Goal: Task Accomplishment & Management: Manage account settings

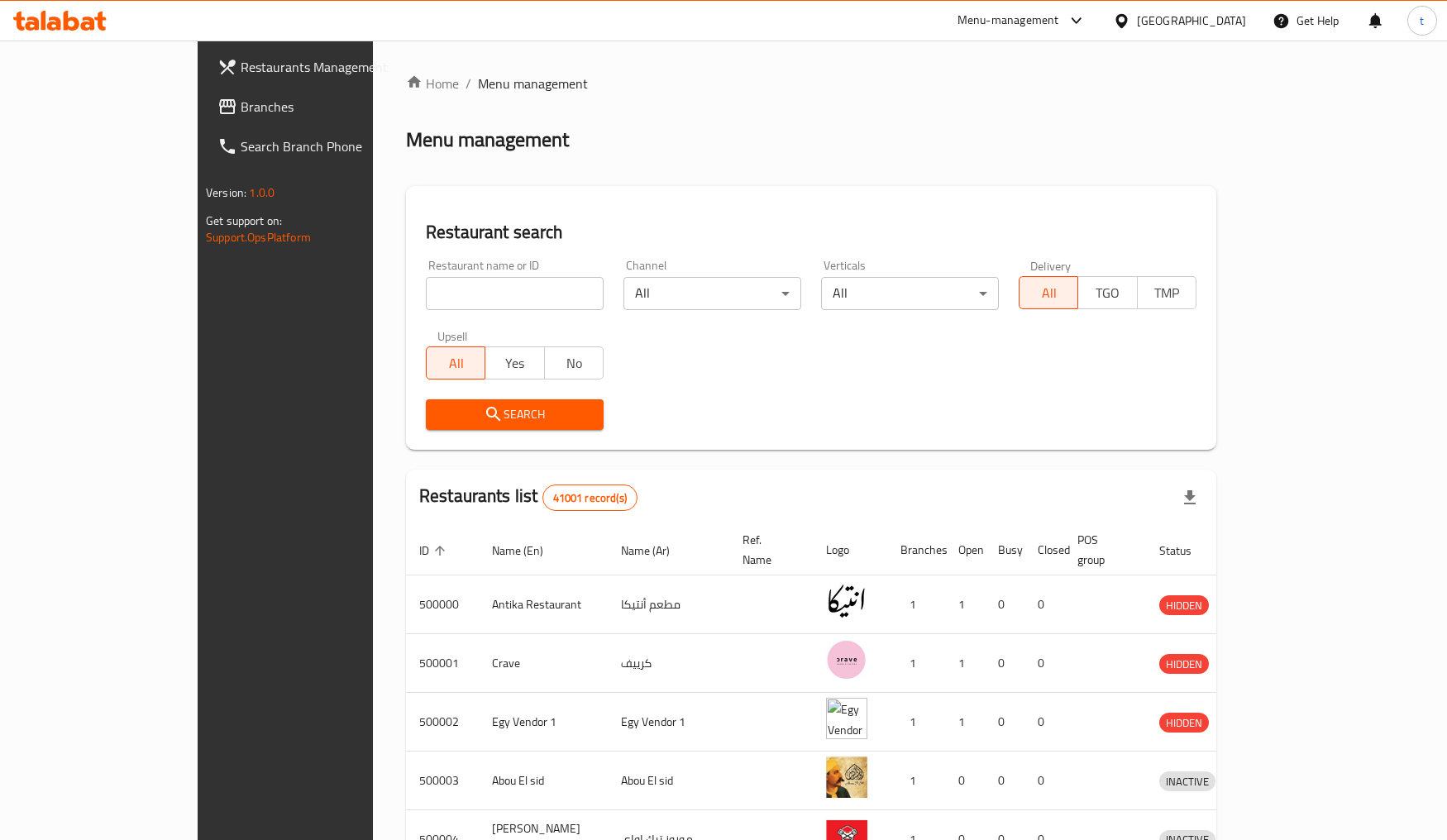
click at [241, 113] on span "Branches" at bounding box center [333, 106] width 185 height 20
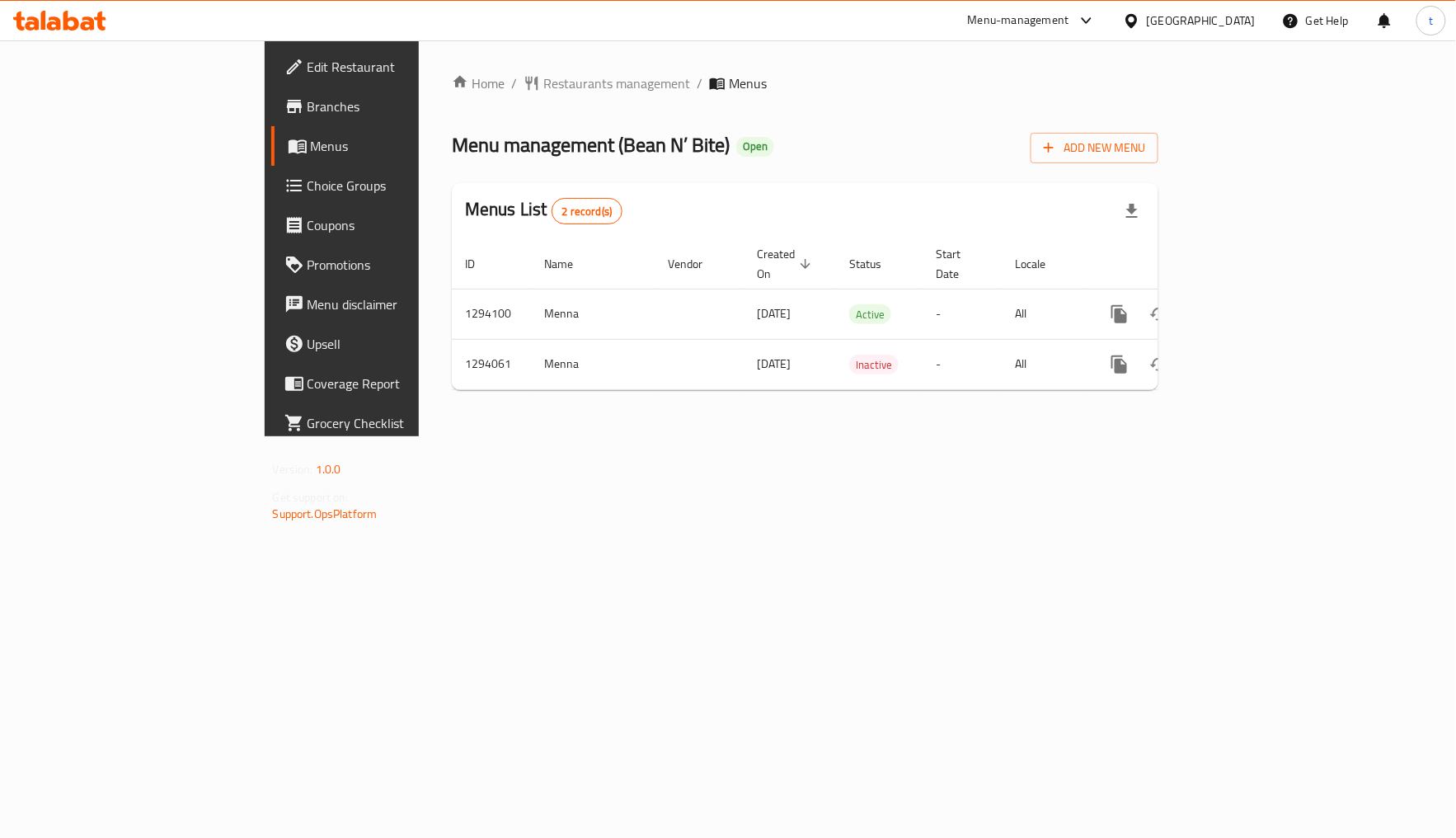
click at [308, 184] on span "Choice Groups" at bounding box center [402, 185] width 187 height 20
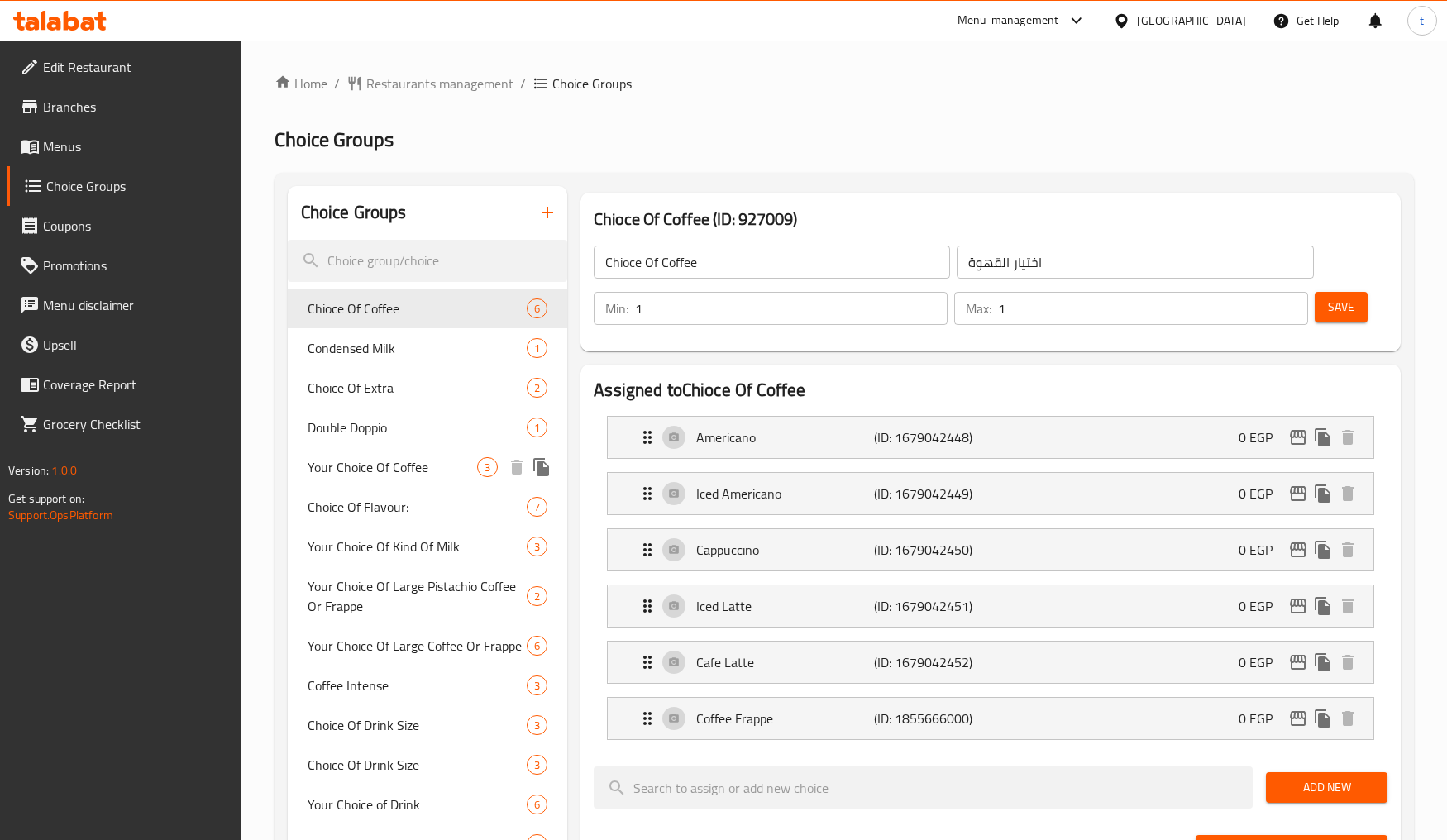
click at [438, 481] on div "Your Choice Of Coffee 3" at bounding box center [428, 467] width 280 height 40
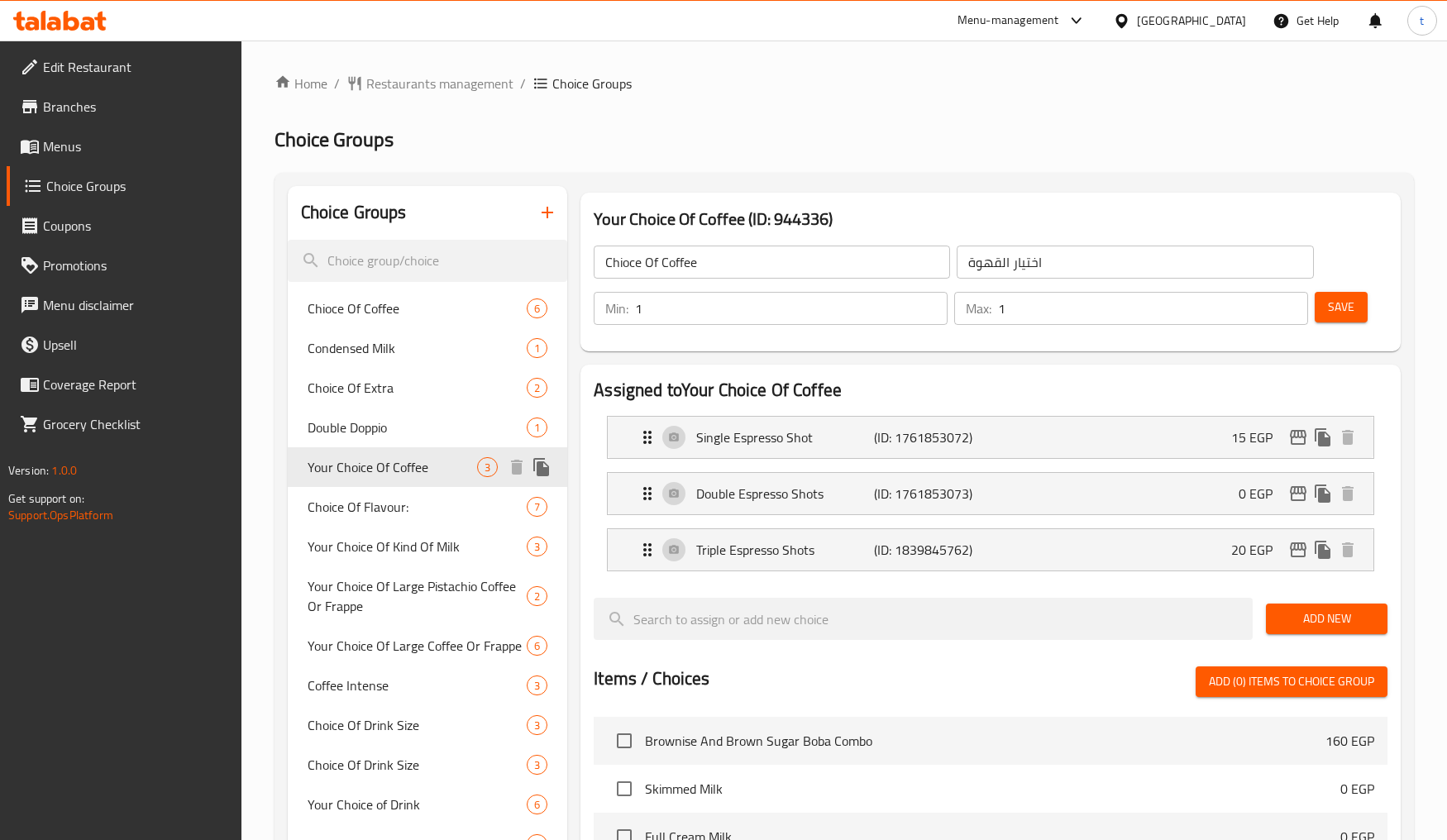
type input "Your Choice Of Coffee"
type input "اختيارك من القهوة"
click at [981, 142] on h2 "Choice Groups" at bounding box center [844, 139] width 1139 height 27
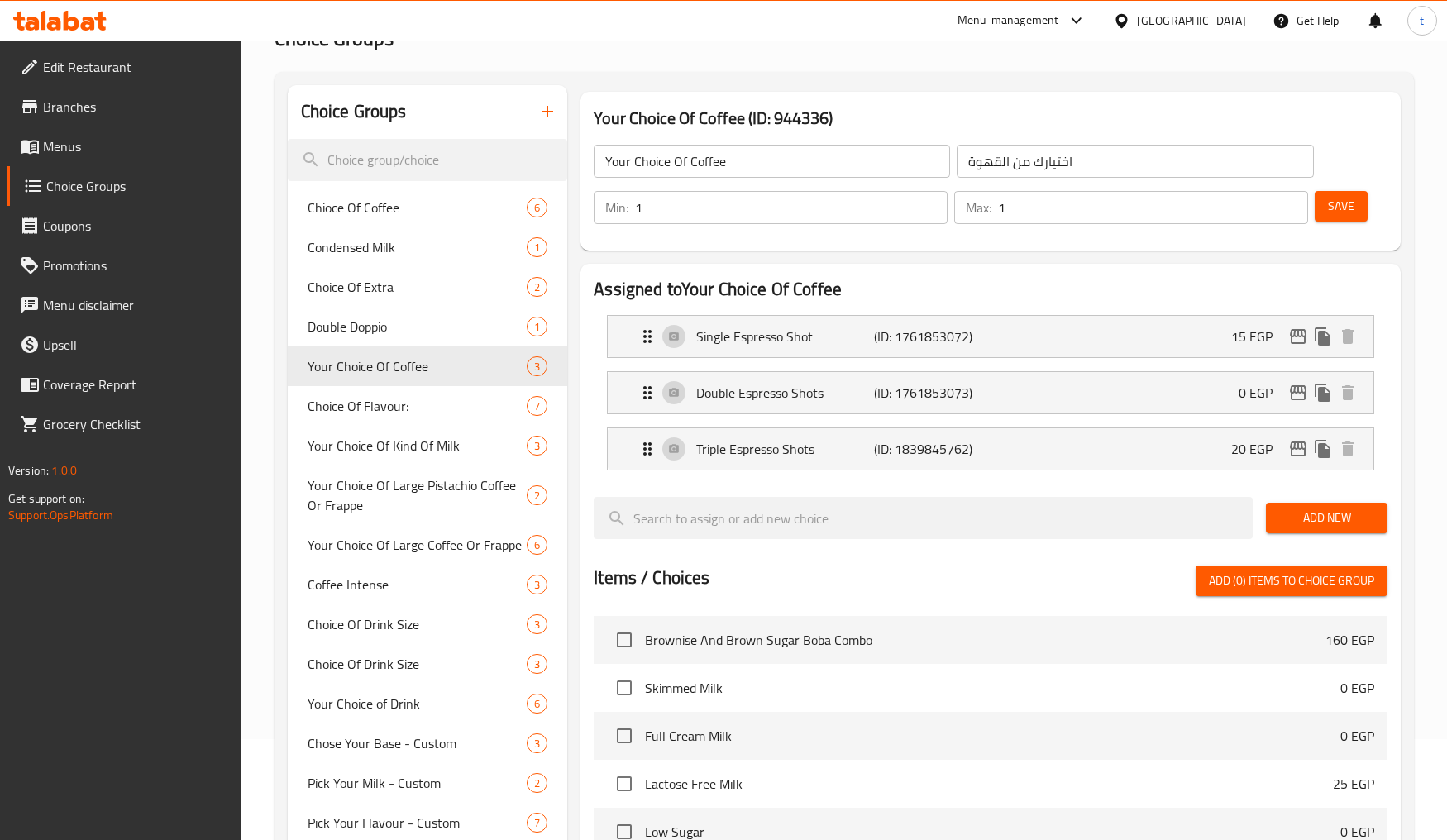
scroll to position [95, 0]
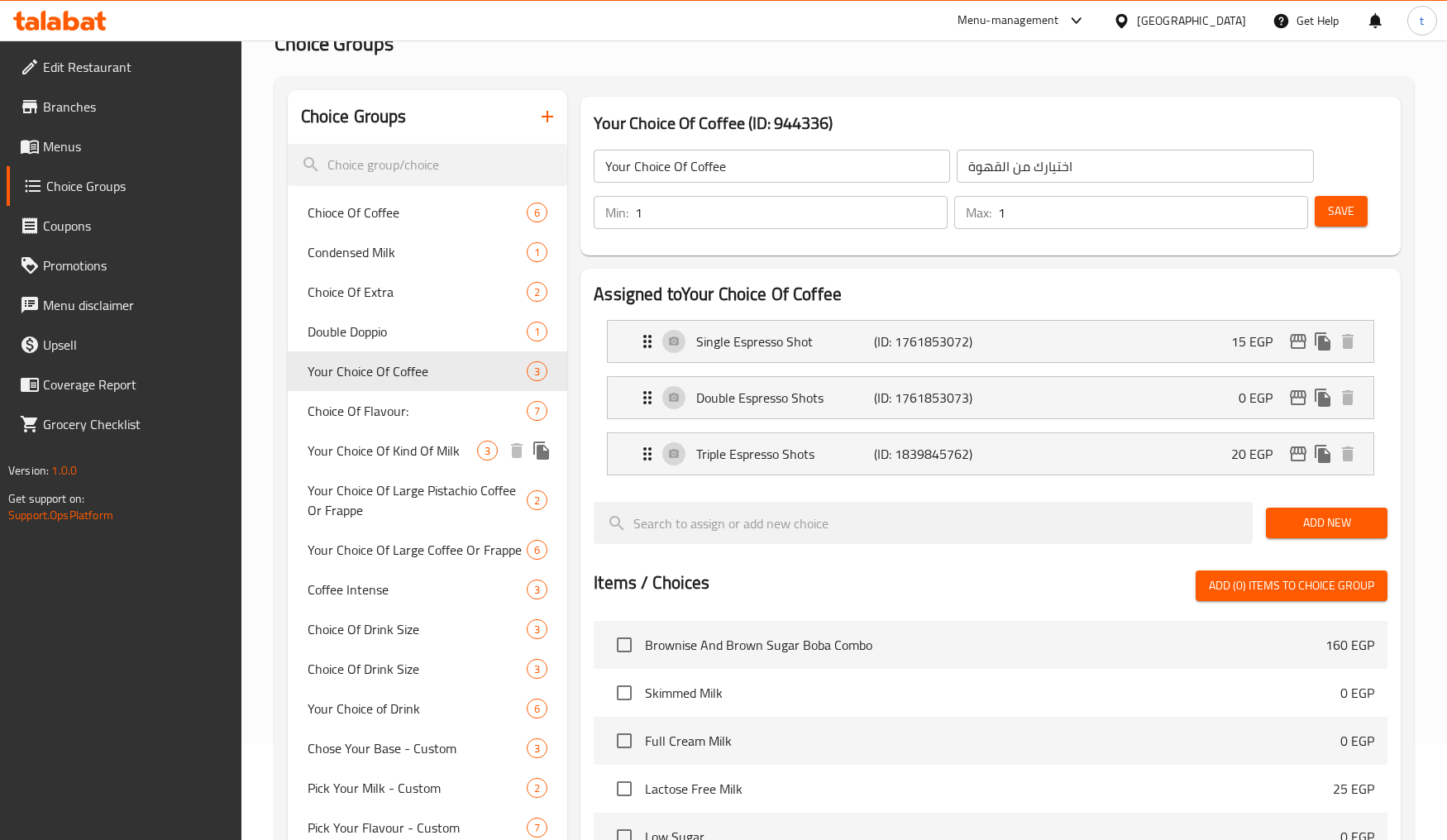
drag, startPoint x: 375, startPoint y: 451, endPoint x: 680, endPoint y: 547, distance: 319.8
click at [375, 451] on span "Your Choice Of Kind Of Milk" at bounding box center [392, 450] width 169 height 20
type input "Your Choice Of Kind Of Milk"
type input "اختيارك من نوع الحليب"
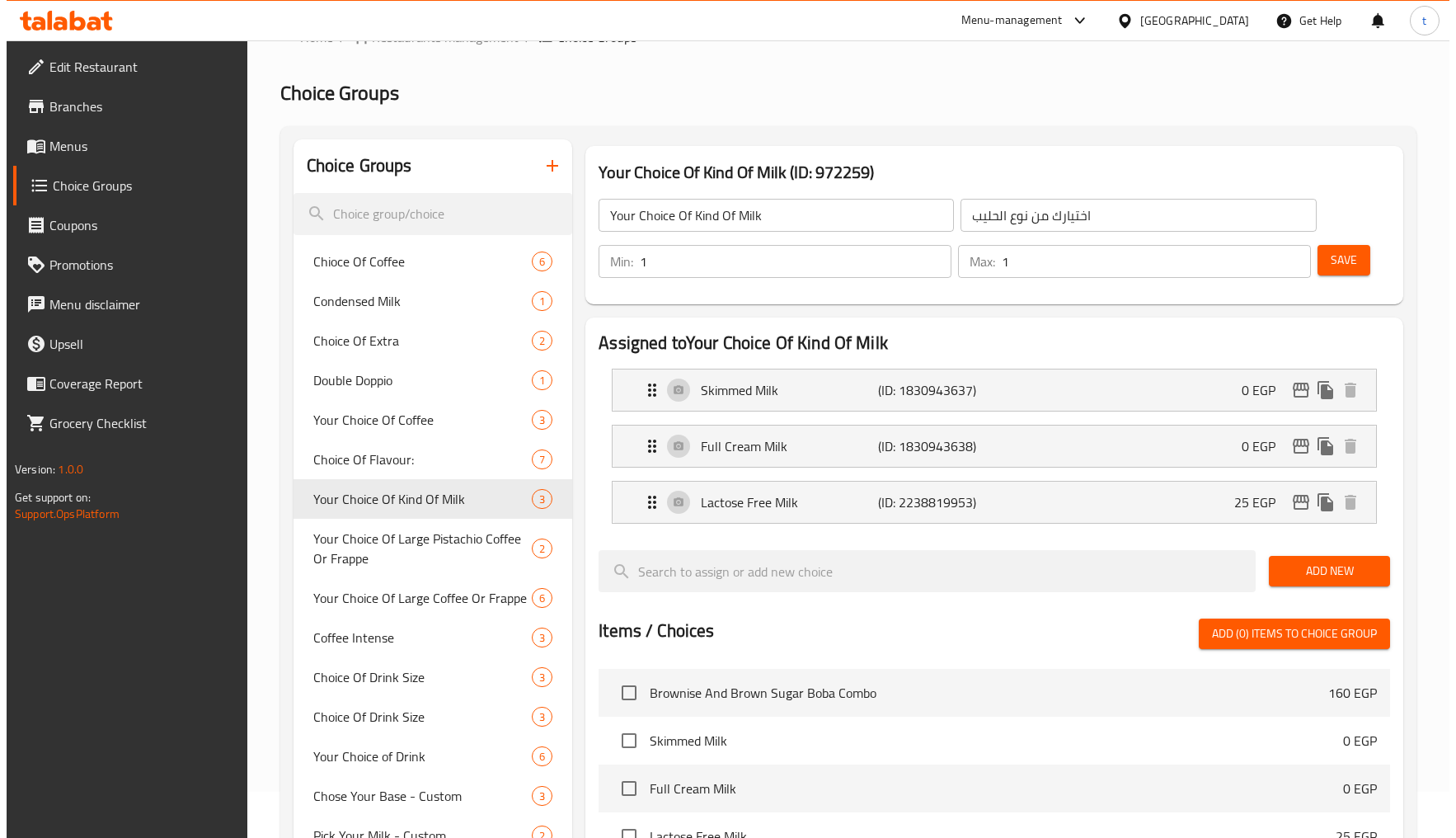
scroll to position [0, 0]
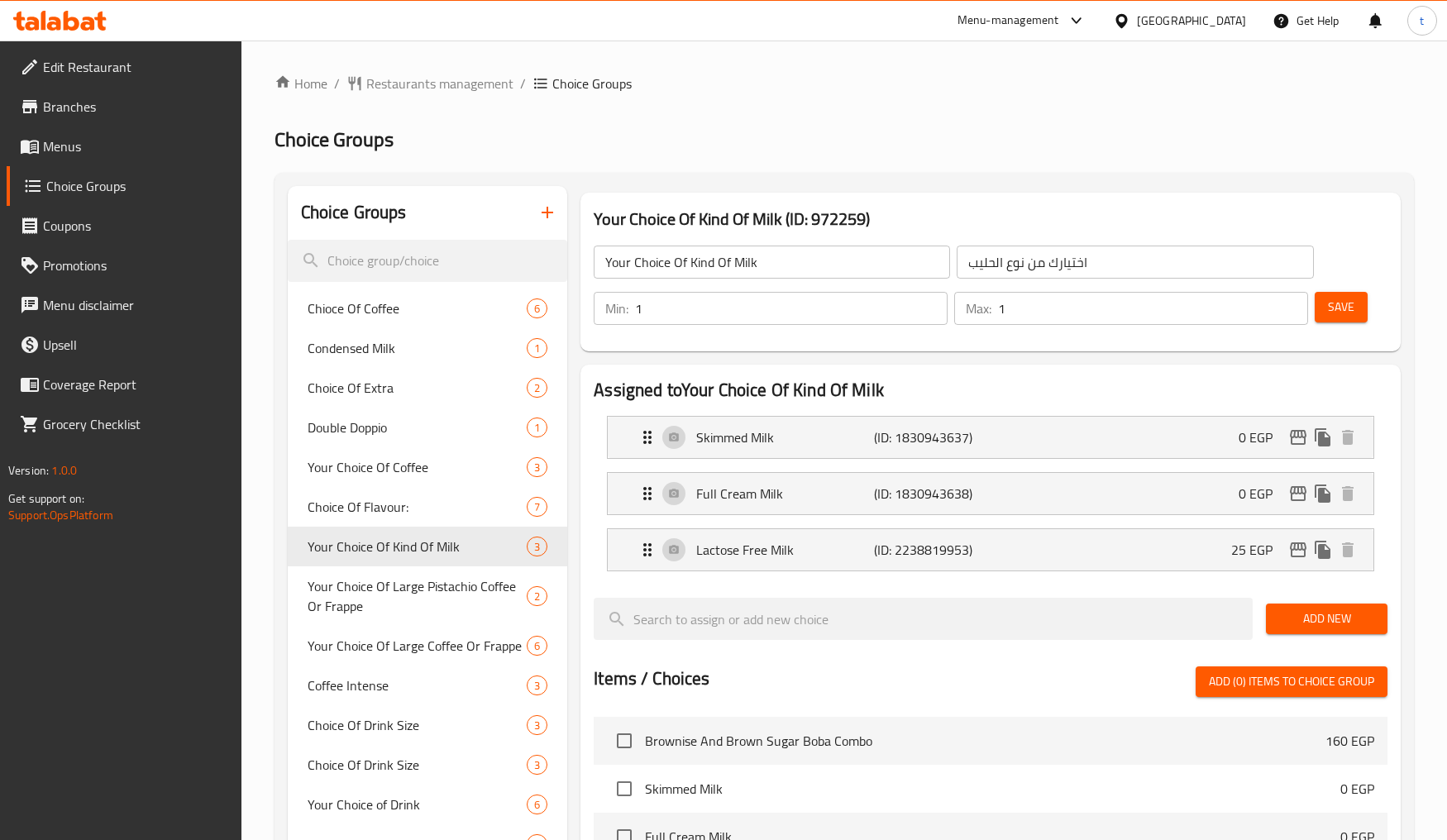
click at [982, 168] on div "Home / Restaurants management / Choice Groups Choice Groups Choice Groups Chioc…" at bounding box center [844, 718] width 1139 height 1289
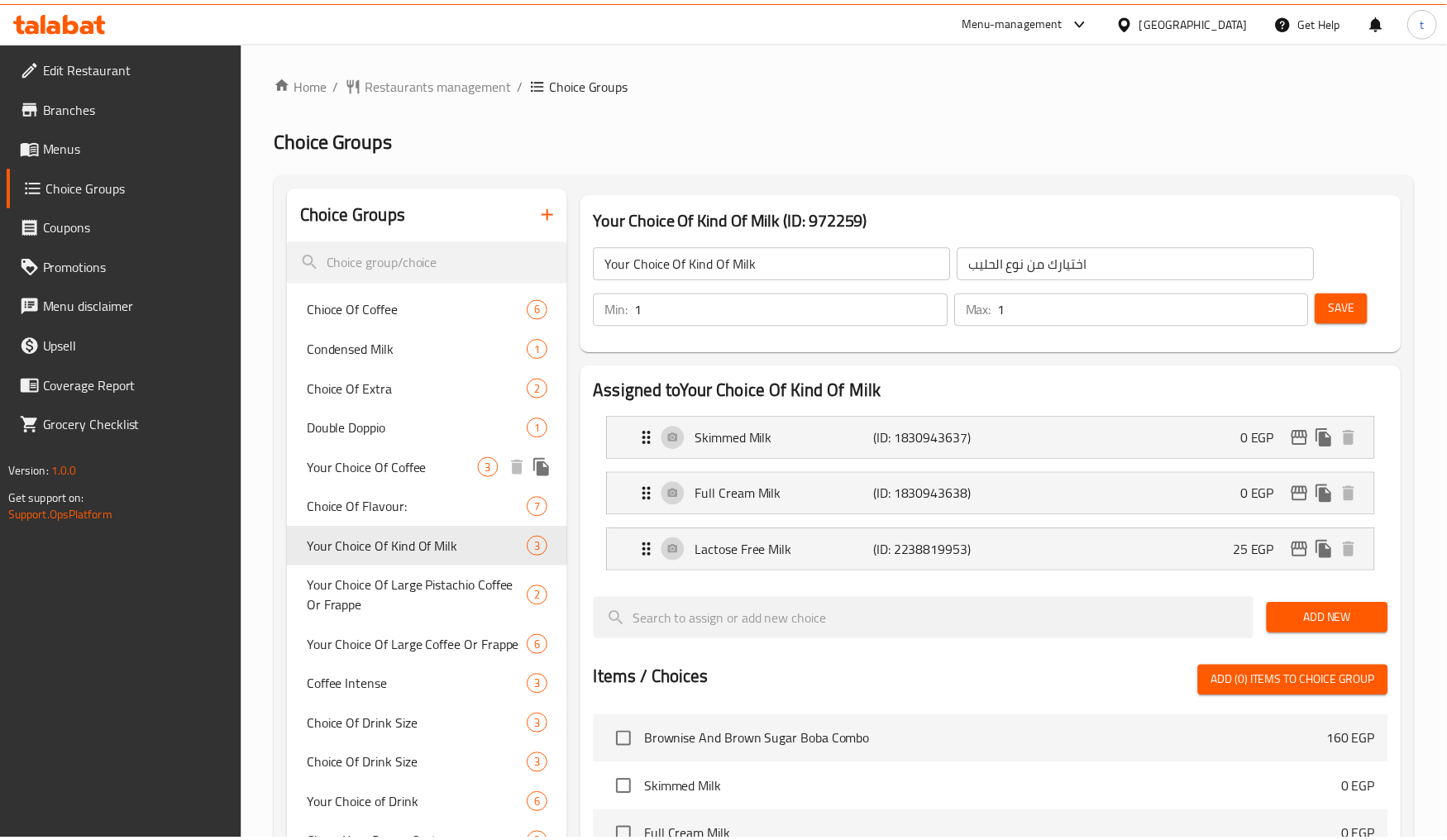
scroll to position [555, 0]
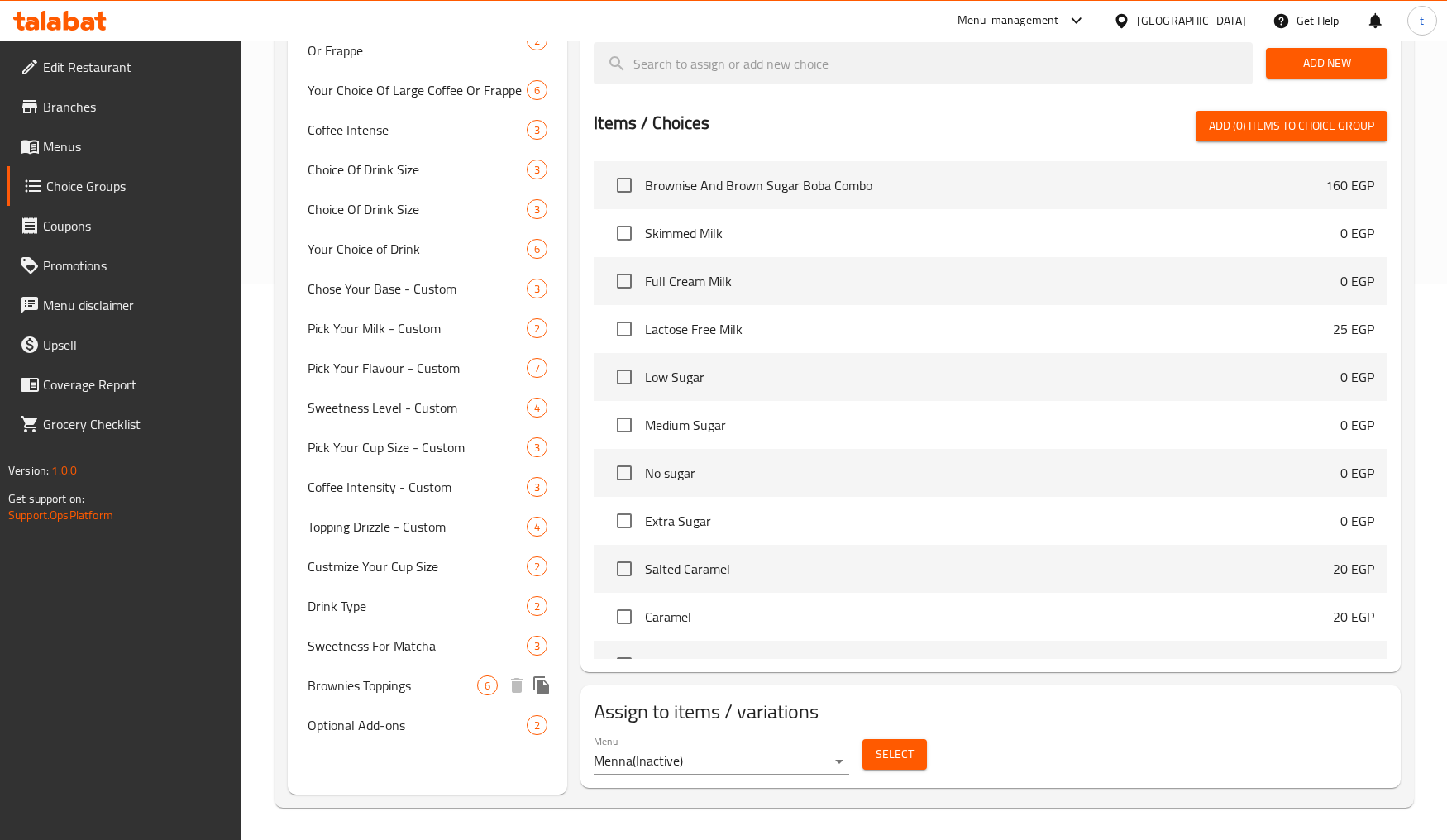
drag, startPoint x: 370, startPoint y: 717, endPoint x: 769, endPoint y: 755, distance: 400.8
click at [370, 717] on span "Optional Add-ons" at bounding box center [417, 724] width 219 height 20
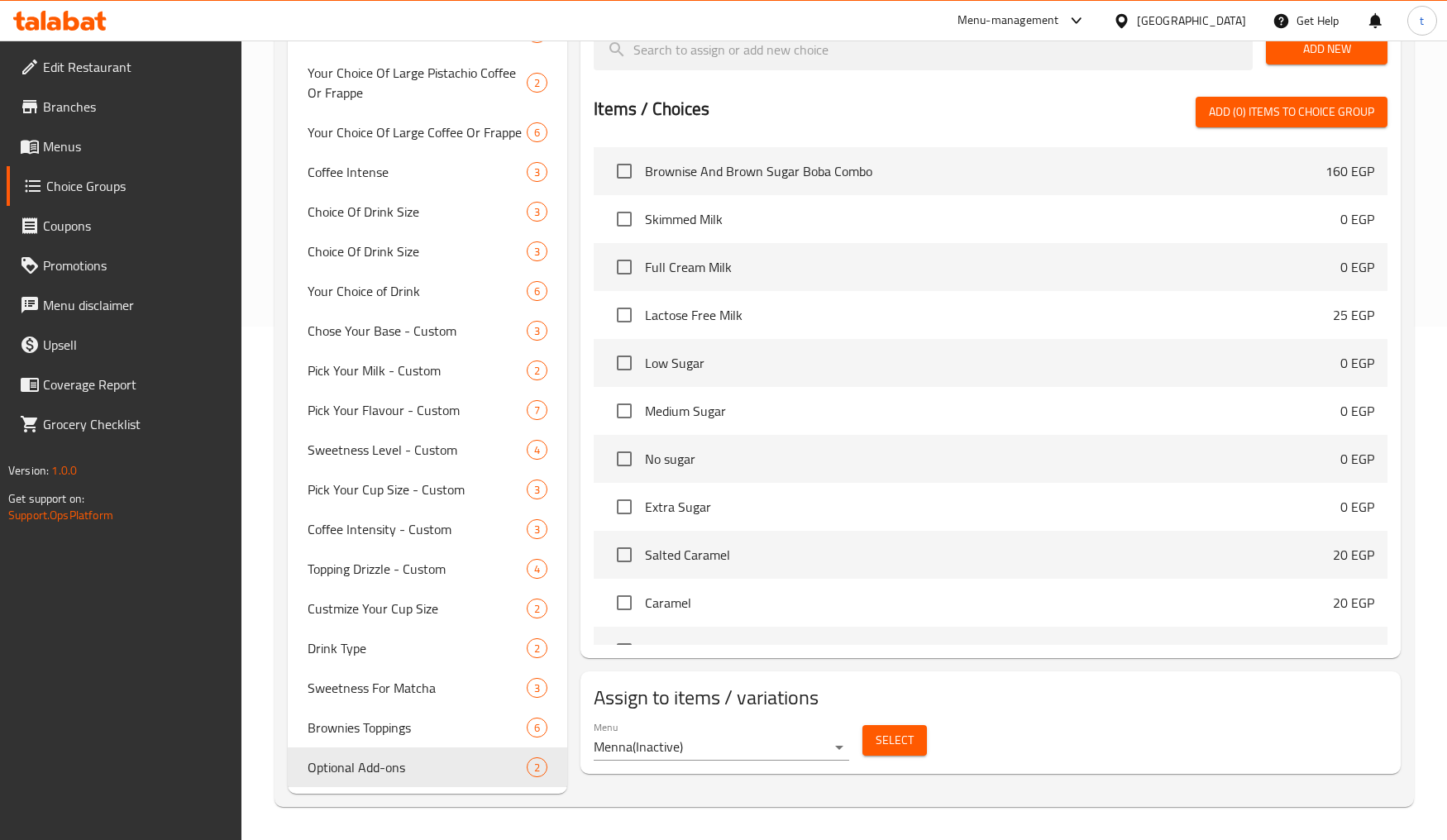
type input "Optional Add-ons"
type input "إضافات اختيارية"
type input "0"
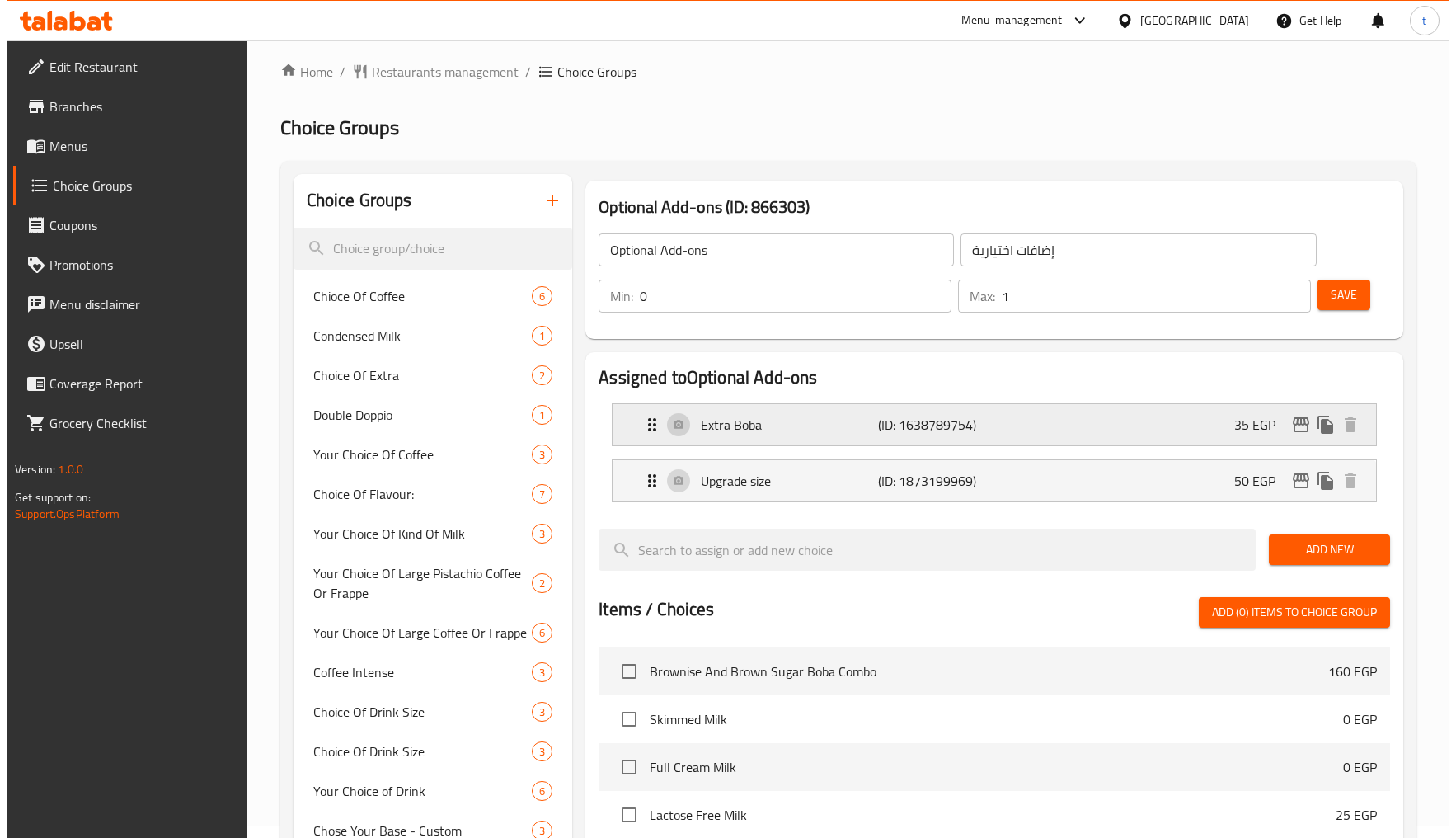
scroll to position [0, 0]
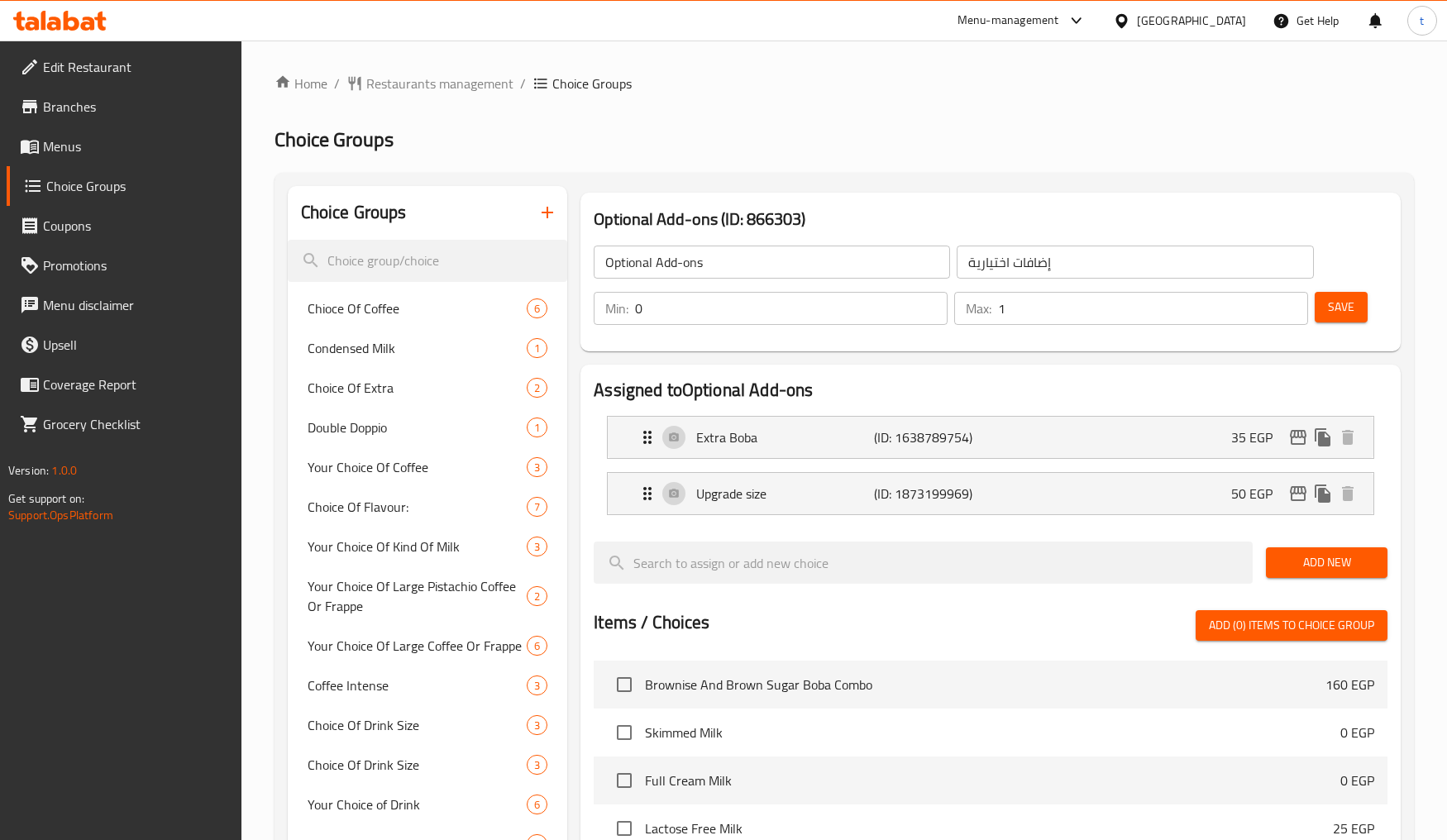
click at [1018, 242] on div "إضافات اختيارية ​" at bounding box center [1135, 262] width 363 height 40
click at [431, 89] on span "Restaurants management" at bounding box center [440, 83] width 147 height 20
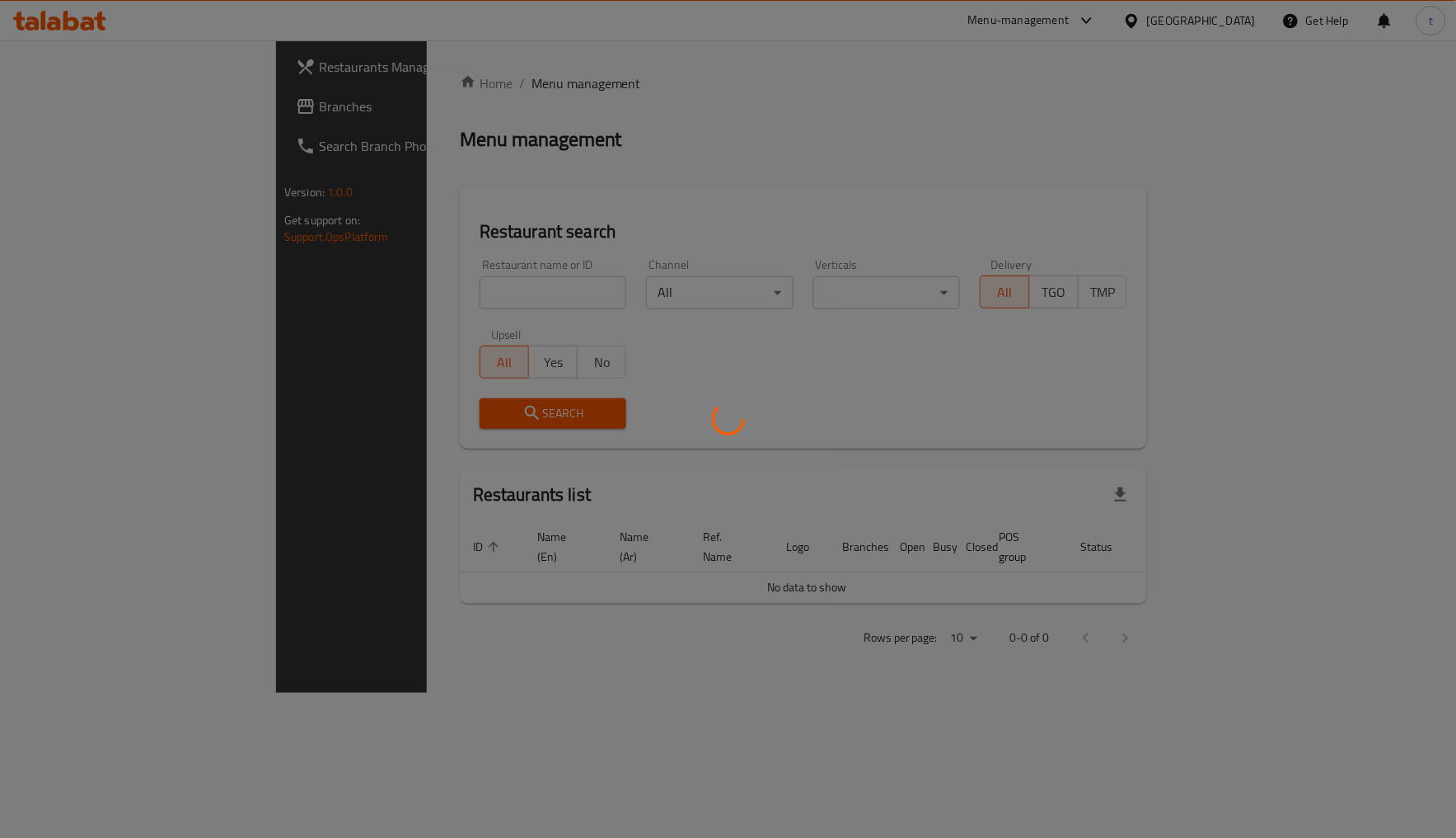
click at [81, 117] on div at bounding box center [728, 419] width 1456 height 838
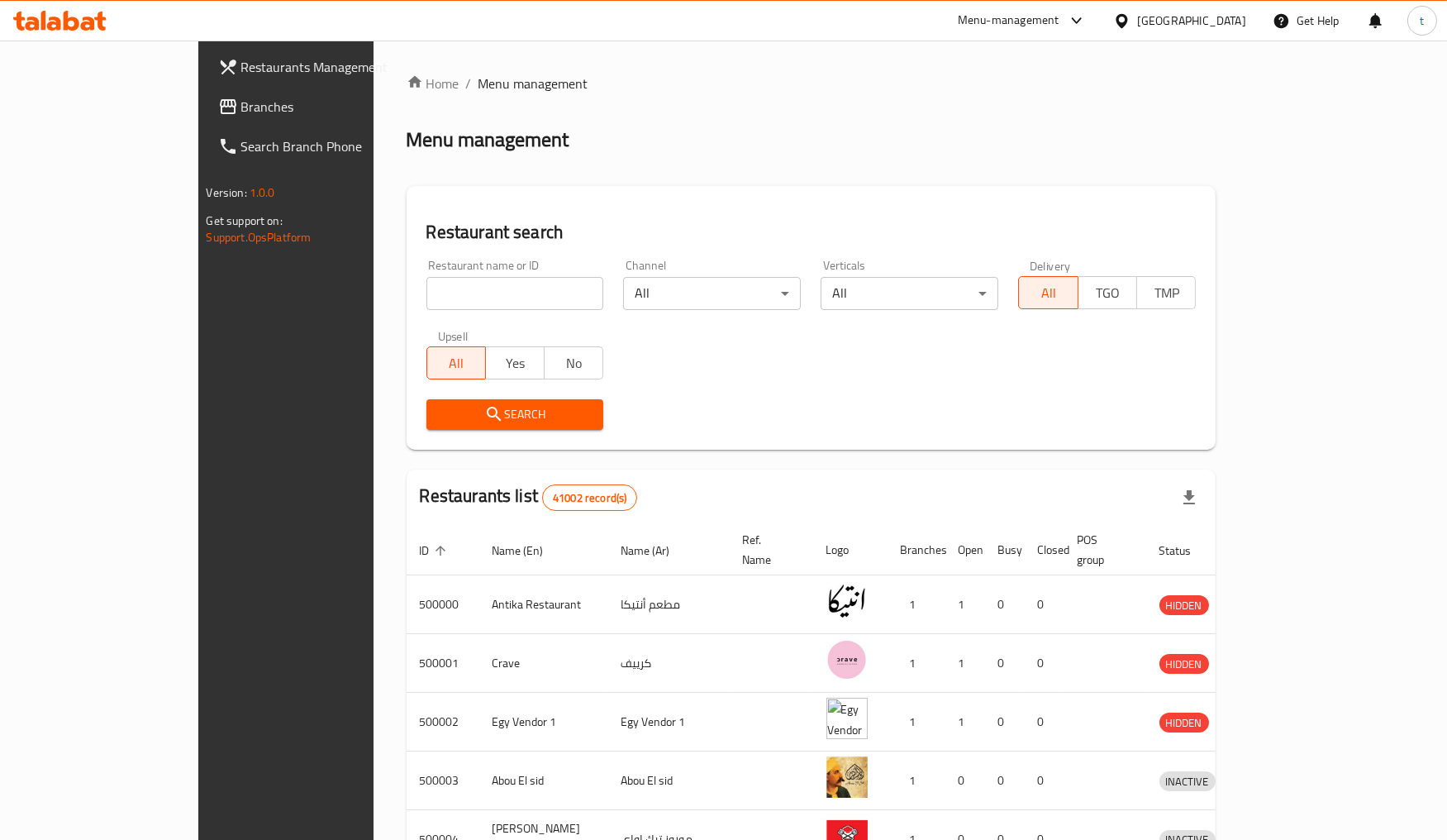
click at [242, 109] on span "Branches" at bounding box center [334, 106] width 185 height 20
